Goal: Check status: Check status

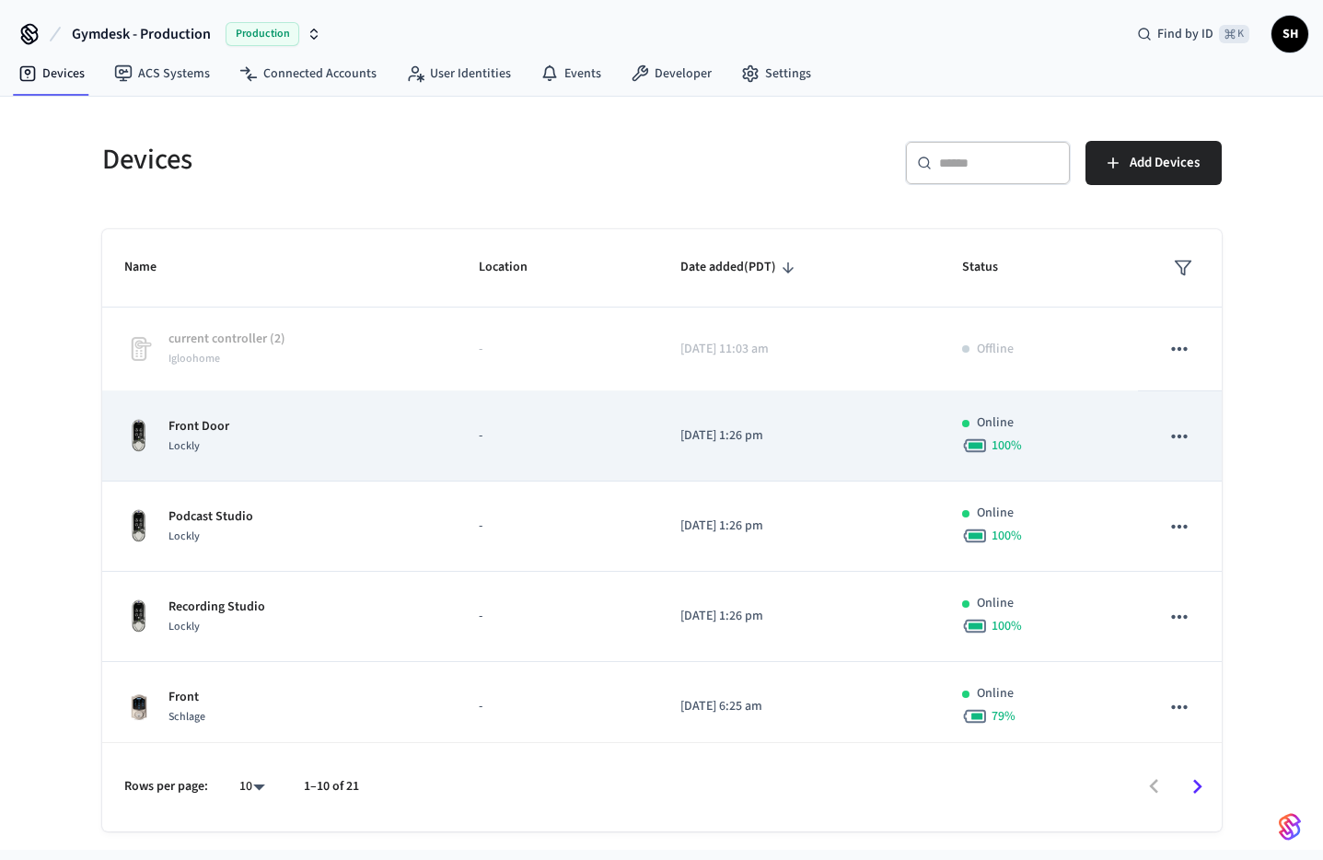
click at [1167, 431] on icon "sticky table" at bounding box center [1179, 436] width 24 height 24
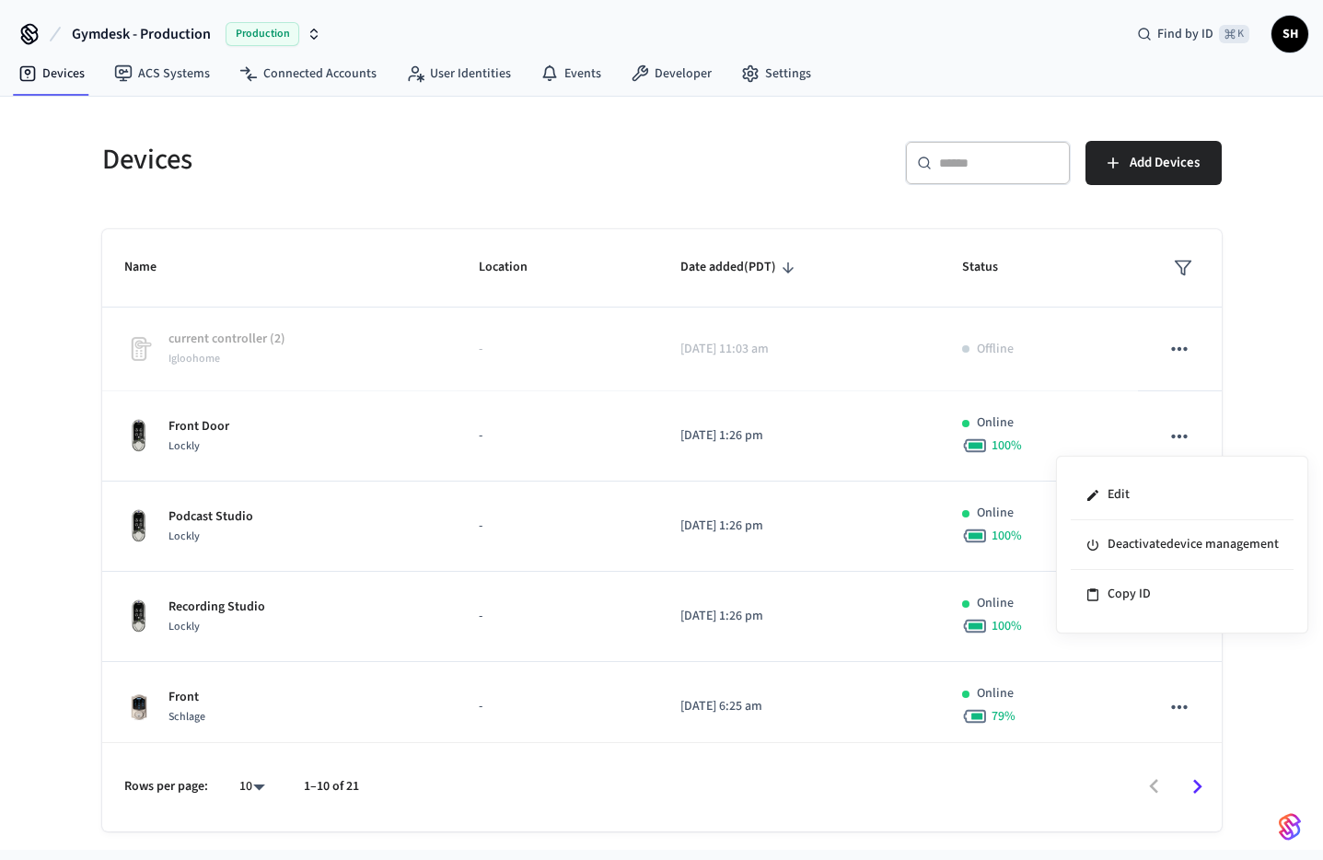
click at [1159, 431] on div at bounding box center [661, 430] width 1323 height 860
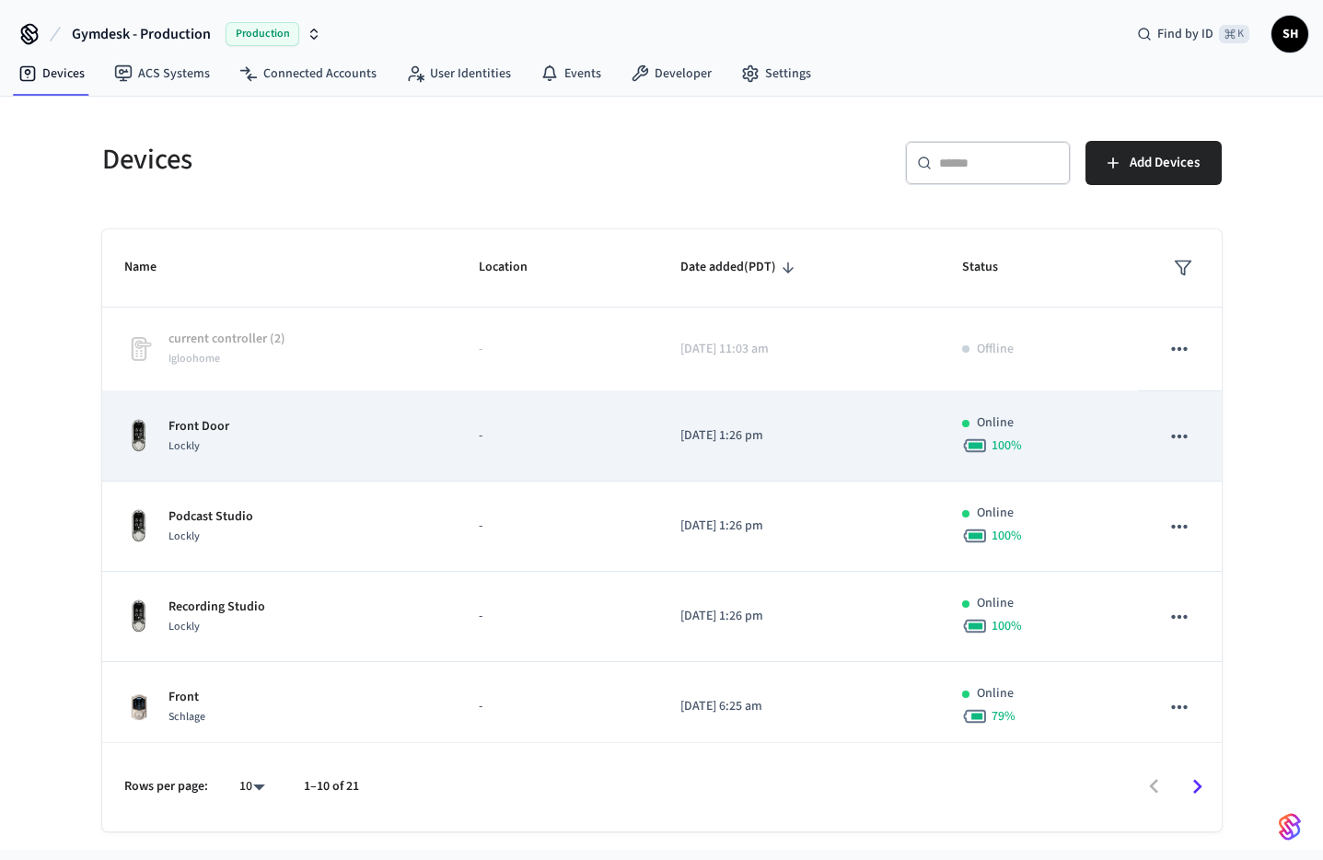
click at [279, 457] on td "Front Door Lockly" at bounding box center [279, 436] width 355 height 90
click at [179, 438] on span "Lockly" at bounding box center [183, 446] width 31 height 16
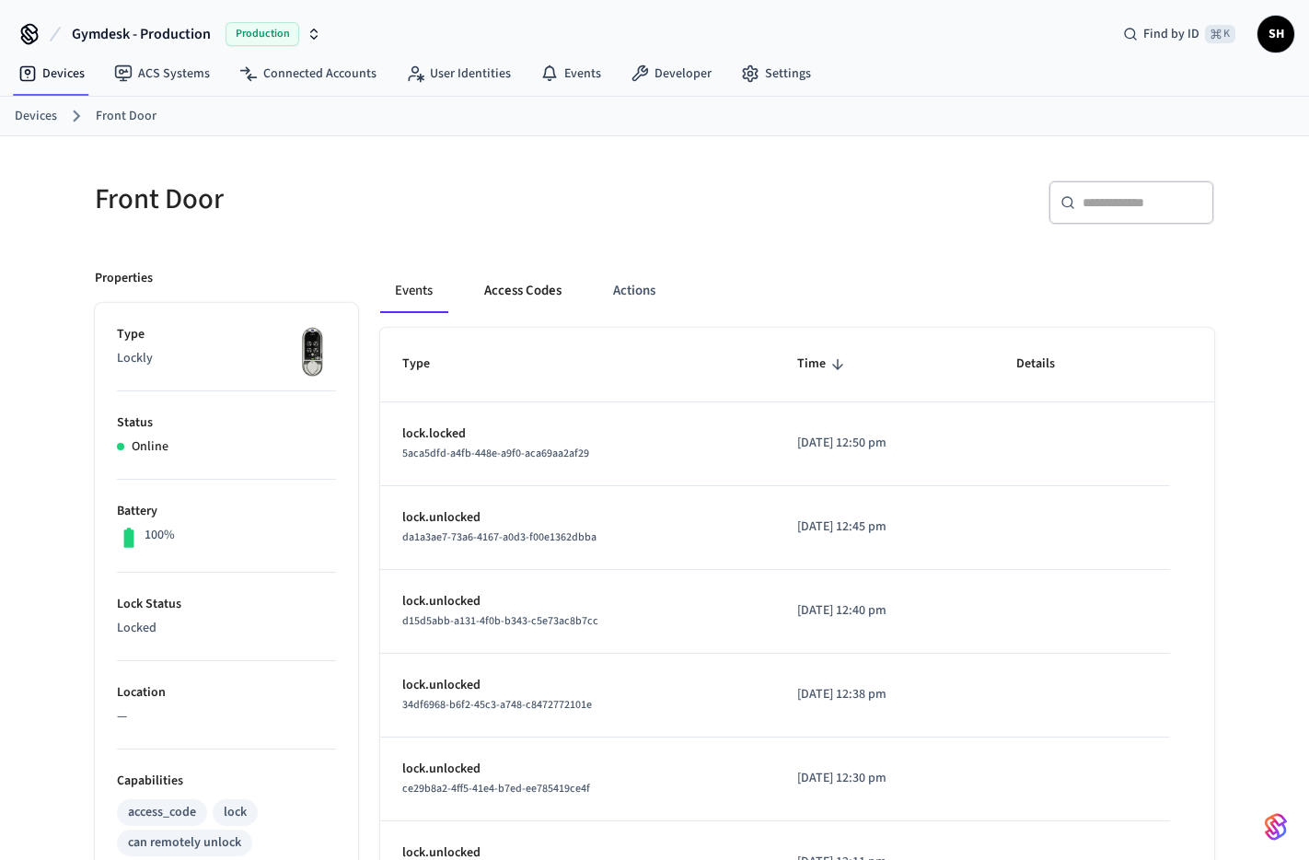
click at [544, 302] on button "Access Codes" at bounding box center [522, 291] width 107 height 44
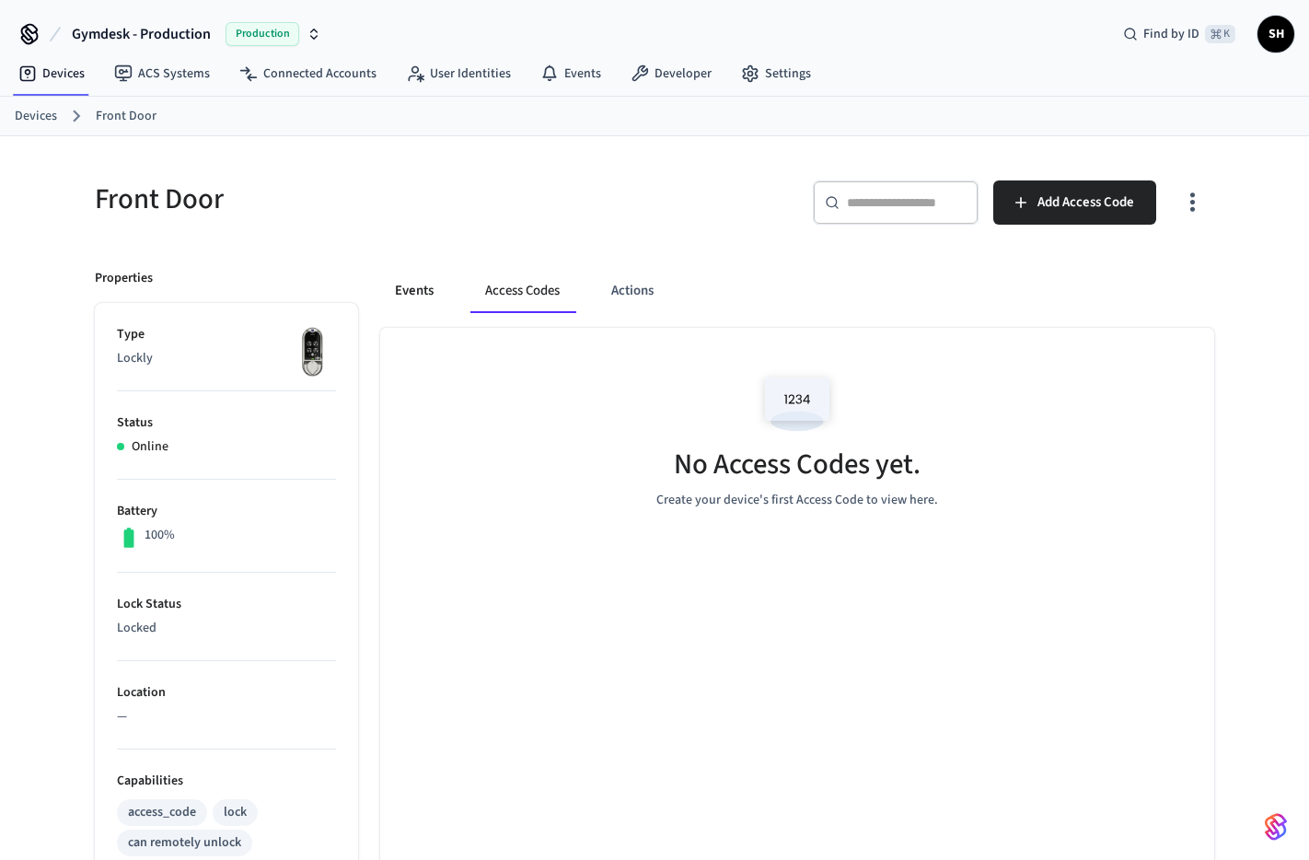
click at [425, 297] on button "Events" at bounding box center [414, 291] width 68 height 44
